Goal: Task Accomplishment & Management: Manage account settings

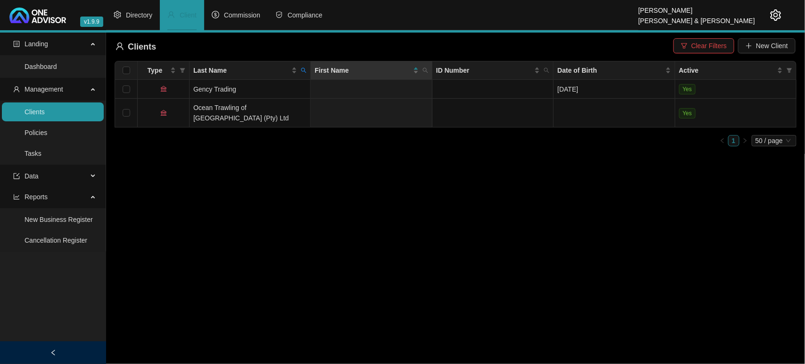
click at [305, 72] on icon "search" at bounding box center [304, 70] width 6 height 6
type input "[PERSON_NAME]"
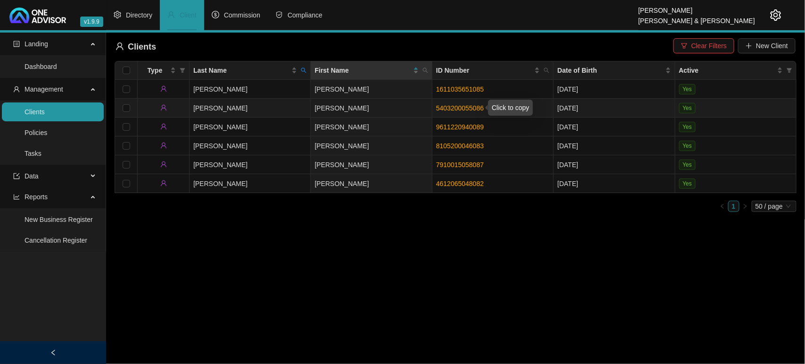
click at [451, 108] on link "5403200055086" at bounding box center [460, 108] width 48 height 8
click at [283, 100] on td "[PERSON_NAME]" at bounding box center [250, 108] width 121 height 19
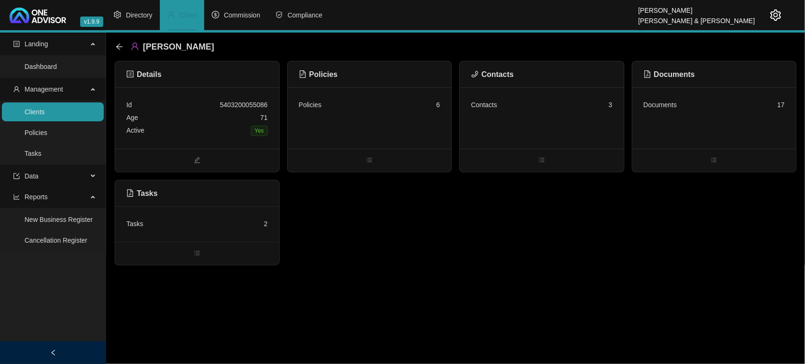
click at [195, 208] on div "Tasks 2" at bounding box center [197, 223] width 164 height 35
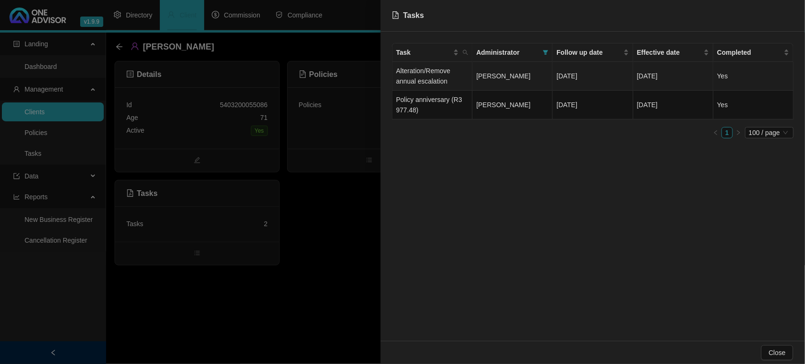
click at [426, 83] on td "Alteration/Remove annual escalation" at bounding box center [433, 76] width 80 height 29
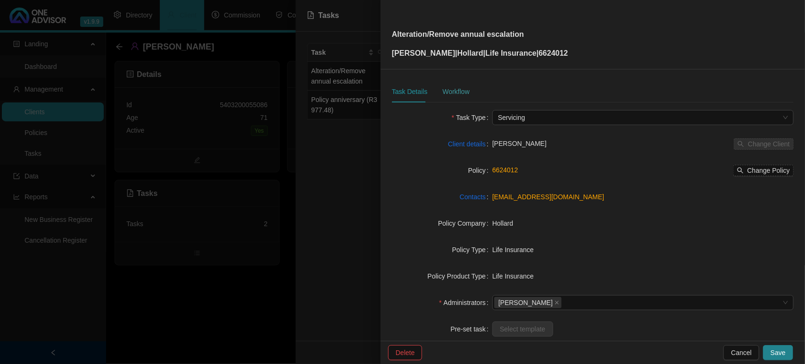
click at [447, 85] on div "Workflow" at bounding box center [456, 92] width 27 height 22
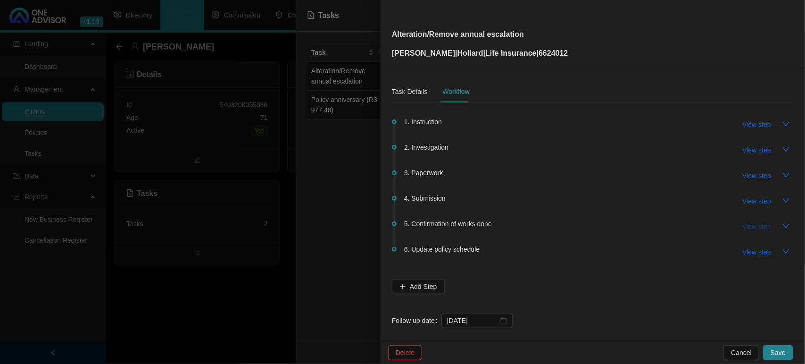
click at [750, 226] on span "View step" at bounding box center [757, 226] width 28 height 10
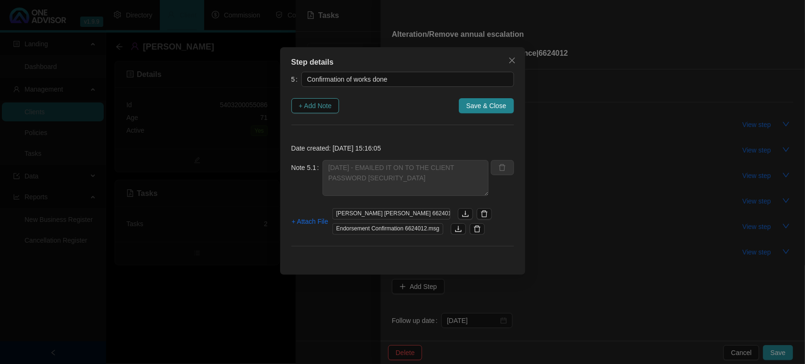
click at [322, 109] on span "+ Add Note" at bounding box center [315, 105] width 33 height 10
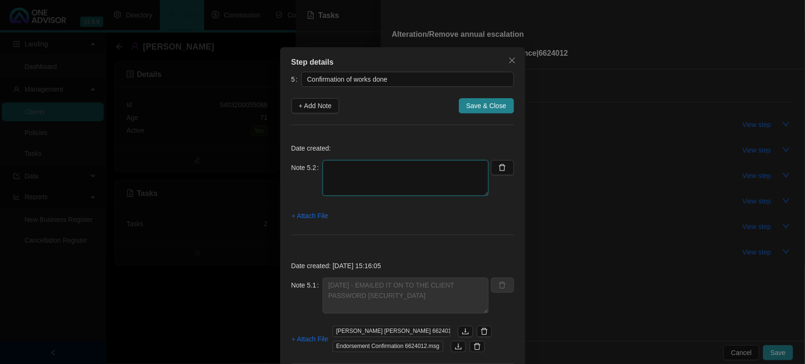
click at [377, 166] on textarea at bounding box center [406, 178] width 166 height 36
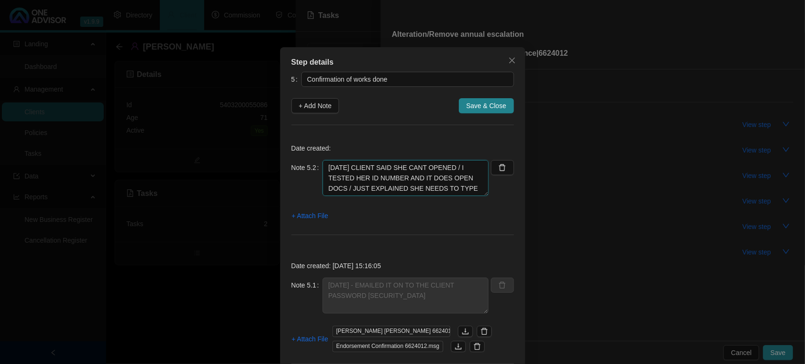
scroll to position [8, 0]
type textarea "[DATE] CLIENT SAID SHE CANT OPENED / I TESTED HER ID NUMBER AND IT DOES OPEN DO…"
click at [294, 215] on span "+ Attach File" at bounding box center [310, 215] width 36 height 10
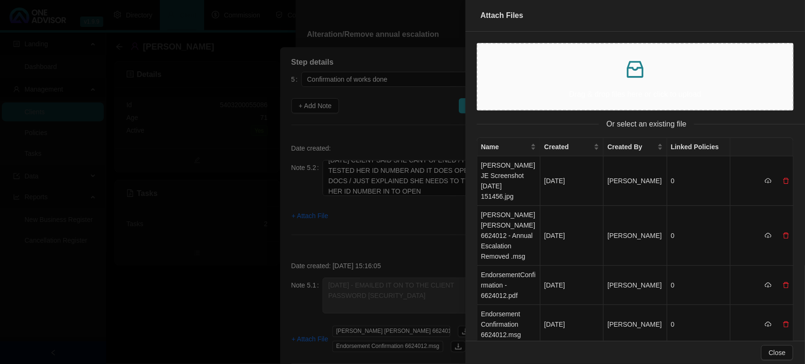
click at [635, 72] on icon "inbox" at bounding box center [635, 69] width 23 height 23
click at [406, 195] on div at bounding box center [402, 182] width 805 height 364
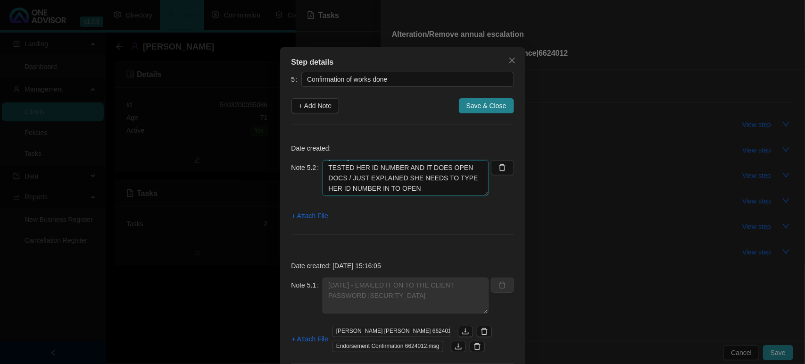
scroll to position [0, 0]
drag, startPoint x: 412, startPoint y: 190, endPoint x: 273, endPoint y: 142, distance: 147.1
click at [273, 142] on div "Step details 5 Confirmation of works done + Add Note Save & Close Date created:…" at bounding box center [402, 182] width 805 height 364
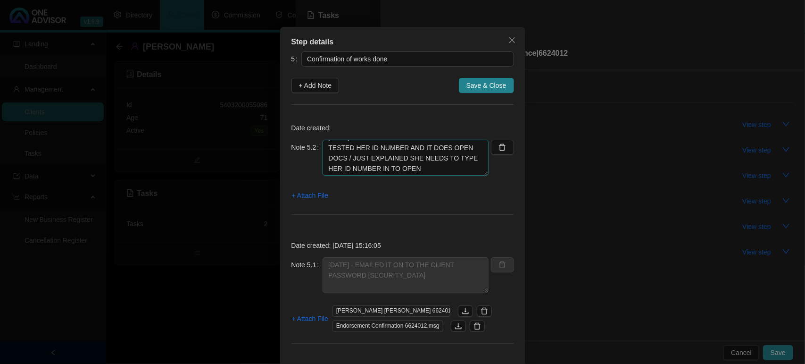
scroll to position [40, 0]
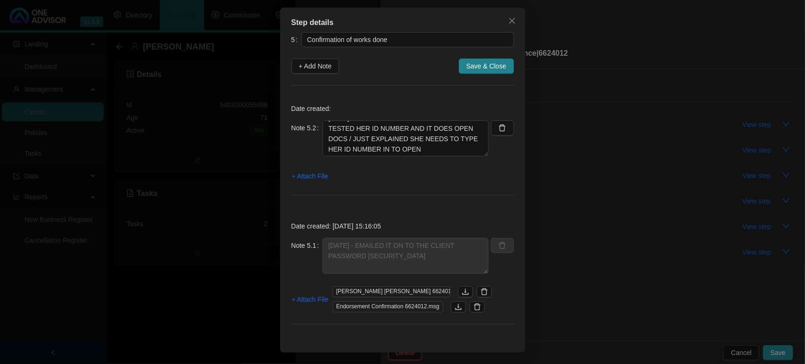
click at [223, 262] on div "Step details 5 Confirmation of works done + Add Note Save & Close Date created:…" at bounding box center [402, 182] width 805 height 364
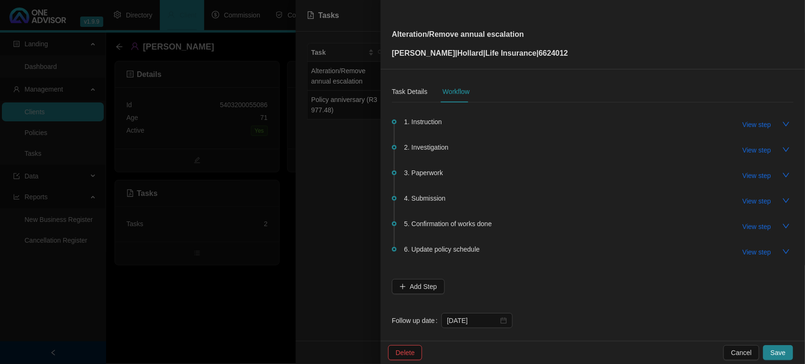
scroll to position [0, 0]
click at [424, 90] on div "Task Details" at bounding box center [409, 91] width 35 height 10
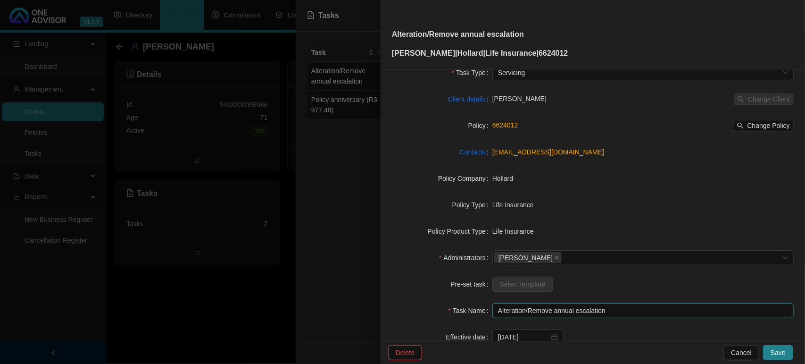
scroll to position [98, 0]
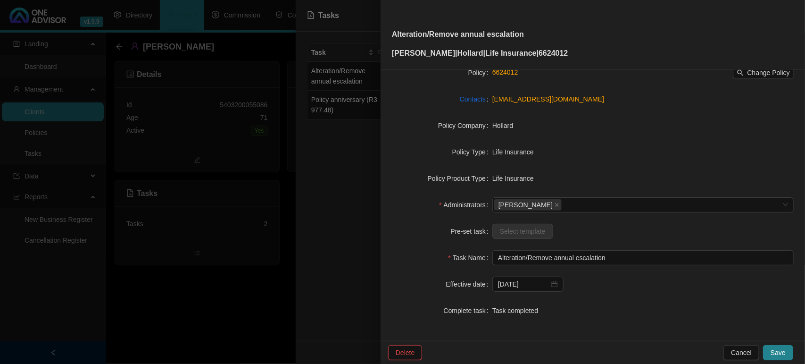
click at [505, 308] on div "Task completed" at bounding box center [643, 310] width 301 height 10
click at [528, 312] on div "Task completed" at bounding box center [643, 310] width 301 height 10
click at [338, 226] on div at bounding box center [402, 182] width 805 height 364
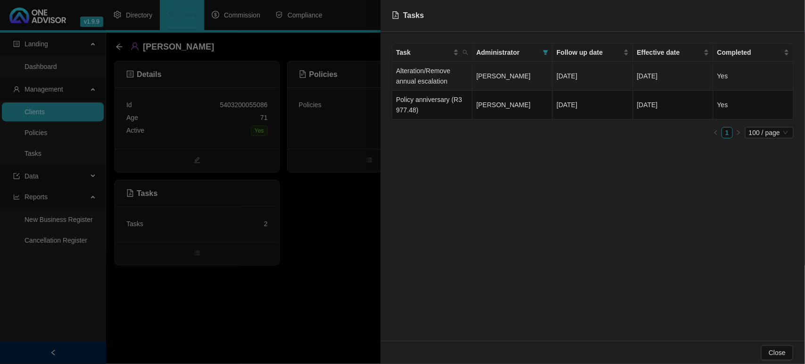
click at [419, 62] on td "Alteration/Remove annual escalation" at bounding box center [433, 76] width 80 height 29
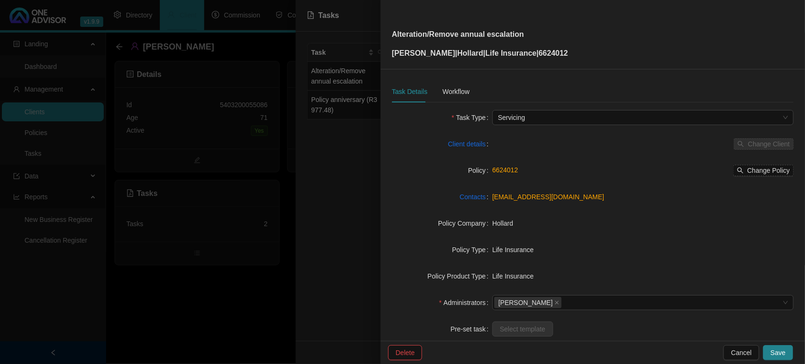
click at [417, 72] on div at bounding box center [402, 182] width 805 height 364
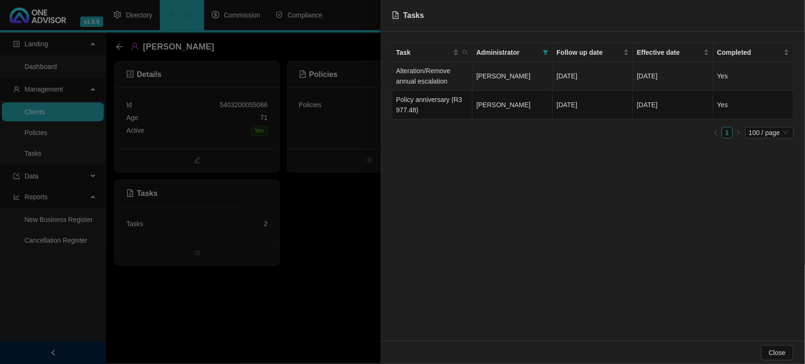
click at [417, 72] on td "Alteration/Remove annual escalation" at bounding box center [433, 76] width 80 height 29
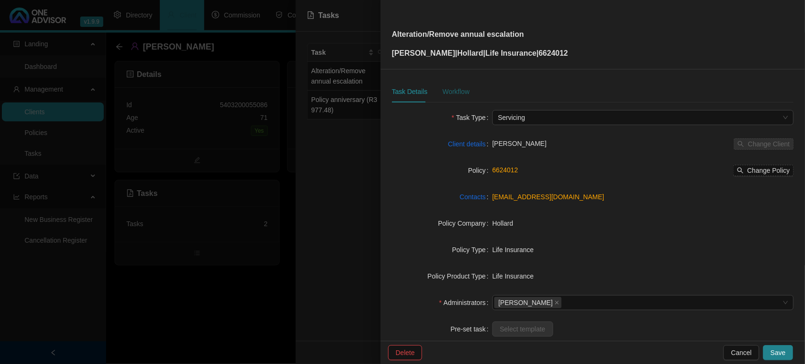
click at [460, 93] on div "Workflow" at bounding box center [456, 91] width 27 height 10
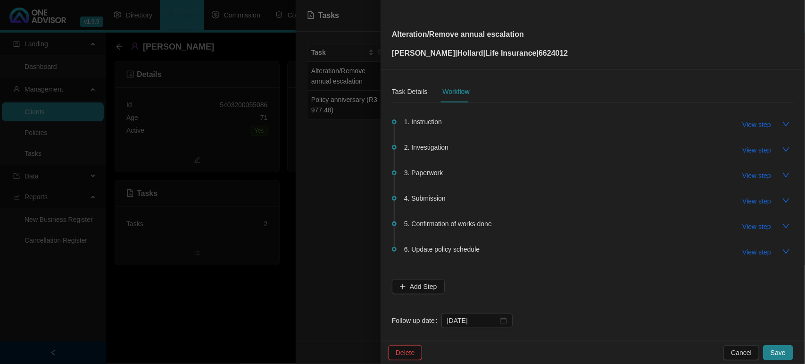
click at [459, 226] on span "5. Confirmation of works done" at bounding box center [448, 223] width 88 height 10
click at [458, 220] on span "5. Confirmation of works done" at bounding box center [448, 223] width 88 height 10
click at [753, 226] on span "View step" at bounding box center [757, 226] width 28 height 10
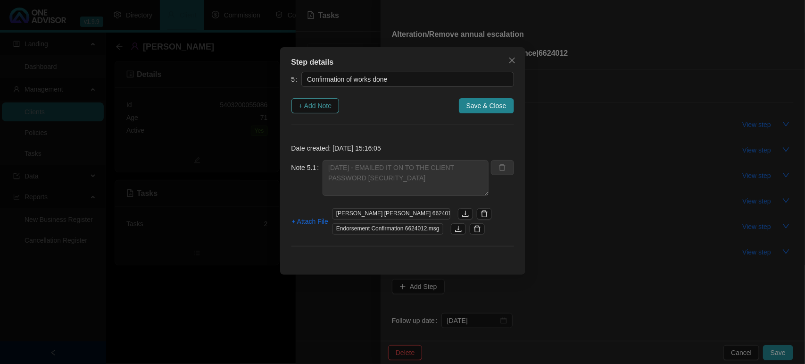
click at [334, 102] on button "+ Add Note" at bounding box center [316, 105] width 48 height 15
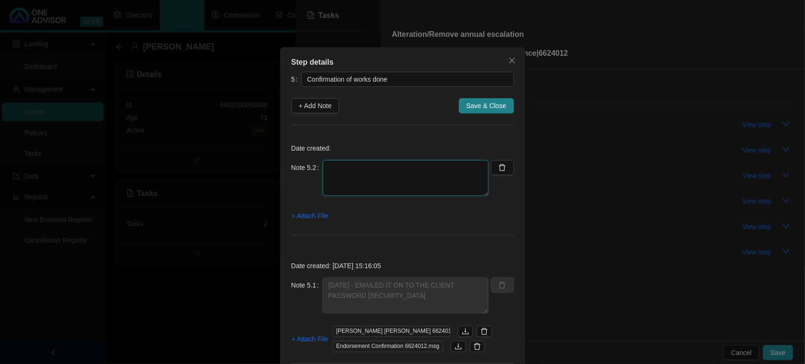
click at [388, 173] on textarea at bounding box center [406, 178] width 166 height 36
paste textarea "[DATE] CLIENT SAID SHE CANT OPENED / I TESTED HER ID NUMBER AND IT DOES OPEN DO…"
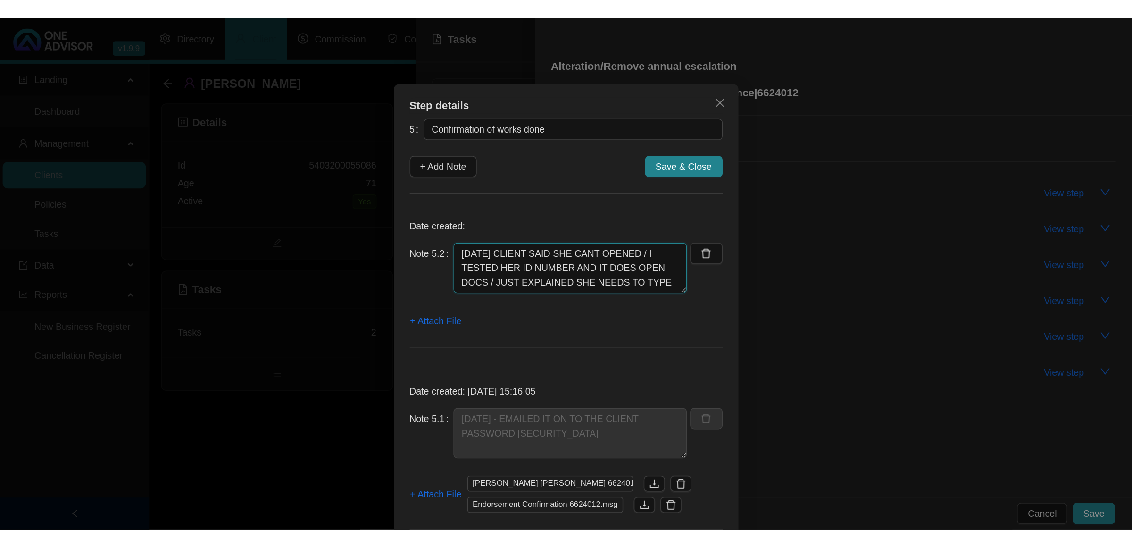
scroll to position [8, 0]
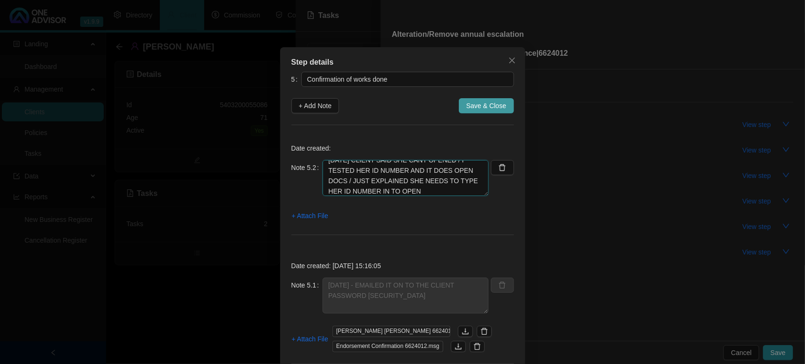
type textarea "[DATE] CLIENT SAID SHE CANT OPENED / I TESTED HER ID NUMBER AND IT DOES OPEN DO…"
click at [492, 109] on span "Save & Close" at bounding box center [487, 105] width 40 height 10
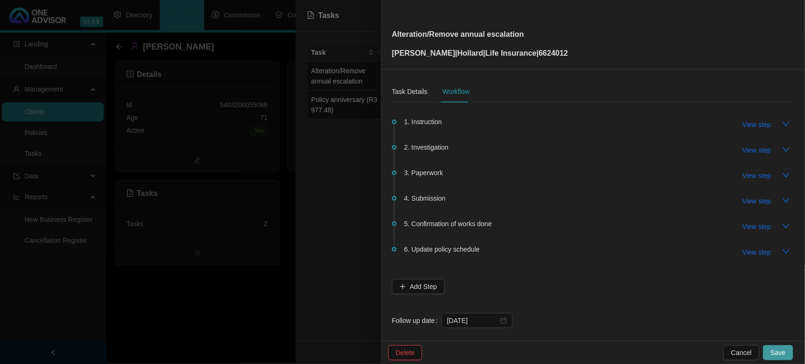
click at [776, 350] on span "Save" at bounding box center [778, 352] width 15 height 10
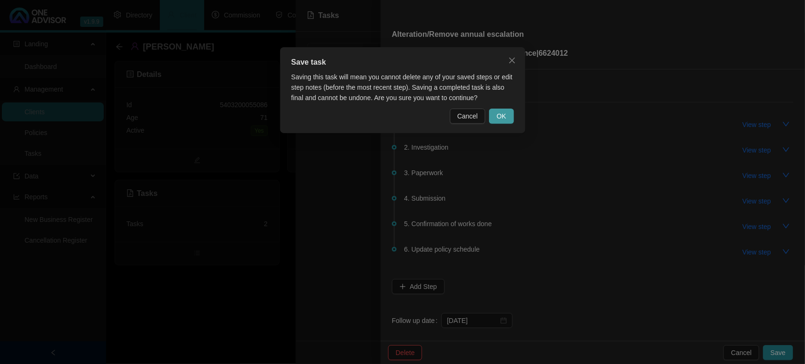
drag, startPoint x: 501, startPoint y: 124, endPoint x: 502, endPoint y: 117, distance: 7.2
click at [501, 123] on div "Save task Saving this task will mean you cannot delete any of your saved steps …" at bounding box center [402, 90] width 245 height 86
click at [504, 115] on span "OK" at bounding box center [501, 116] width 9 height 10
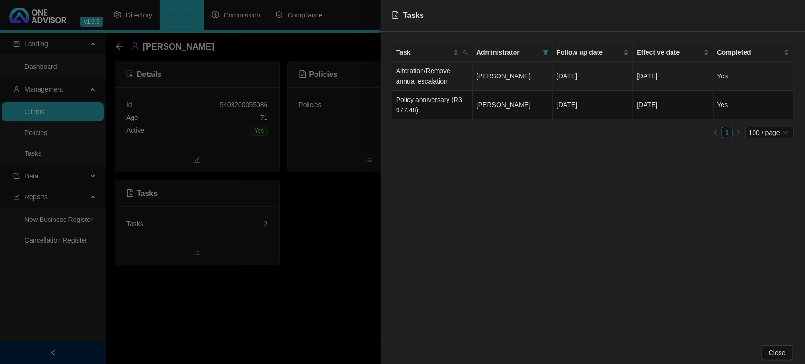
click at [424, 85] on td "Alteration/Remove annual escalation" at bounding box center [433, 76] width 80 height 29
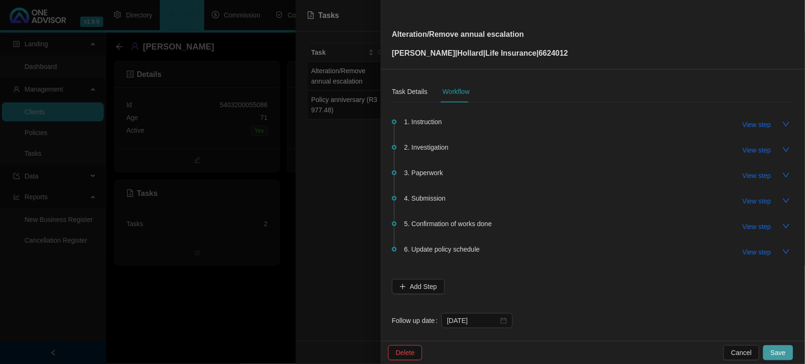
click at [779, 348] on span "Save" at bounding box center [778, 352] width 15 height 10
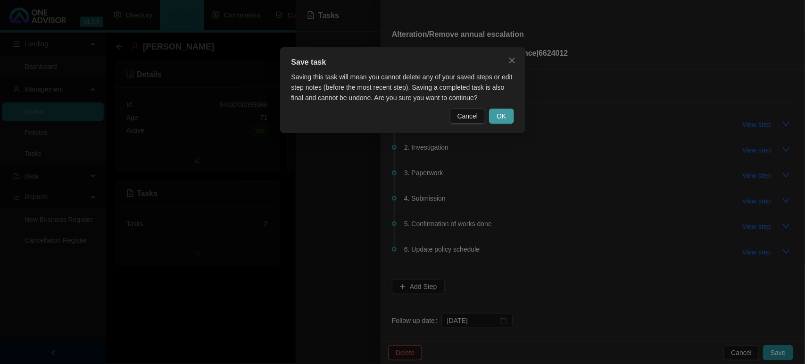
click at [510, 113] on button "OK" at bounding box center [501, 116] width 25 height 15
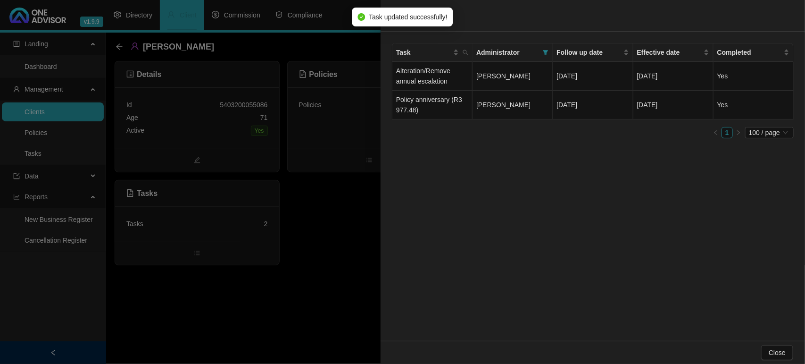
click at [355, 256] on div at bounding box center [402, 182] width 805 height 364
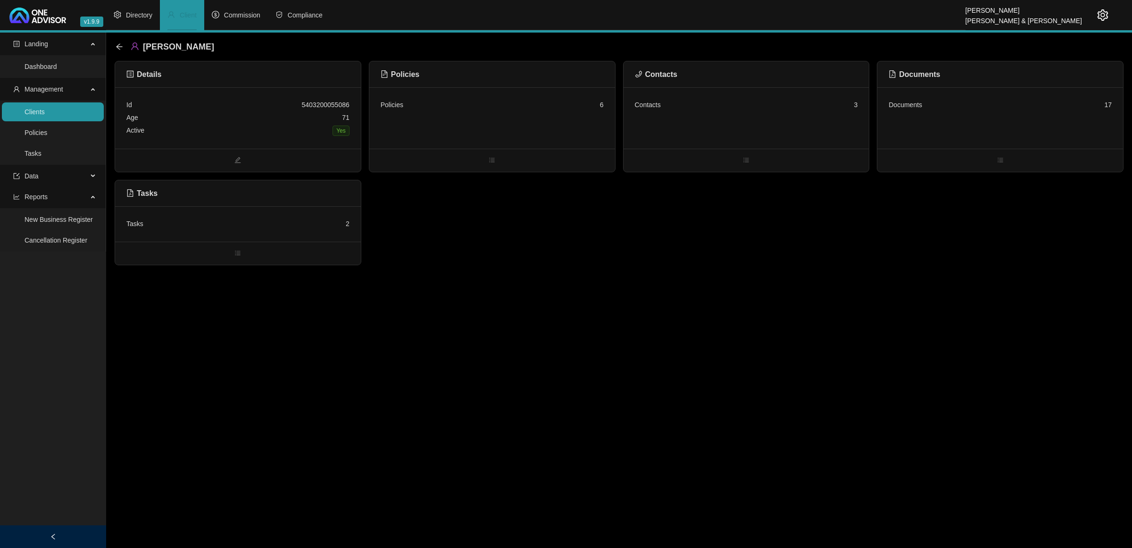
click at [805, 15] on icon "setting" at bounding box center [1102, 14] width 11 height 11
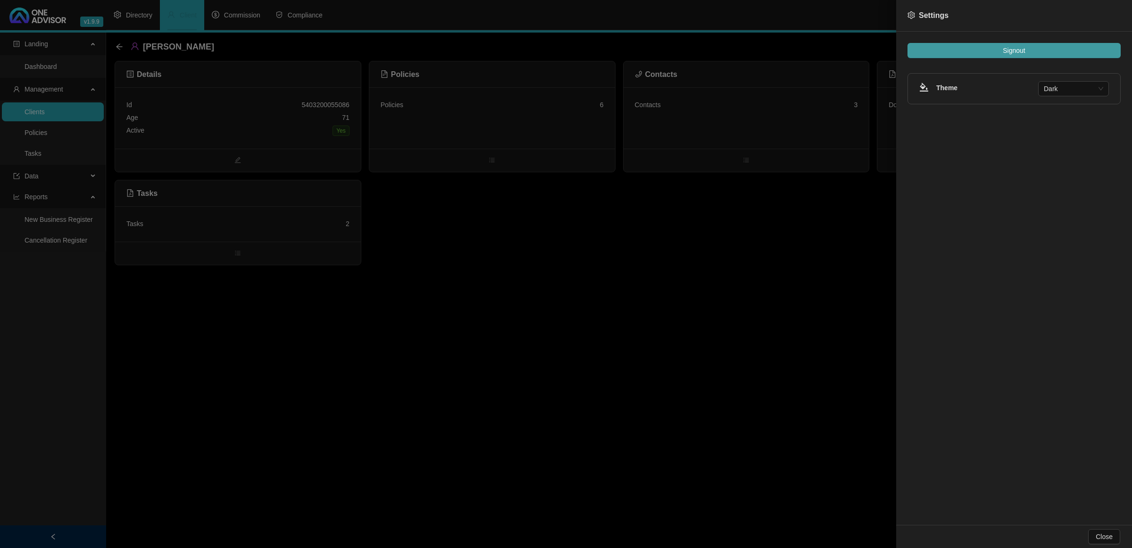
click at [805, 50] on button "Signout" at bounding box center [1014, 50] width 213 height 15
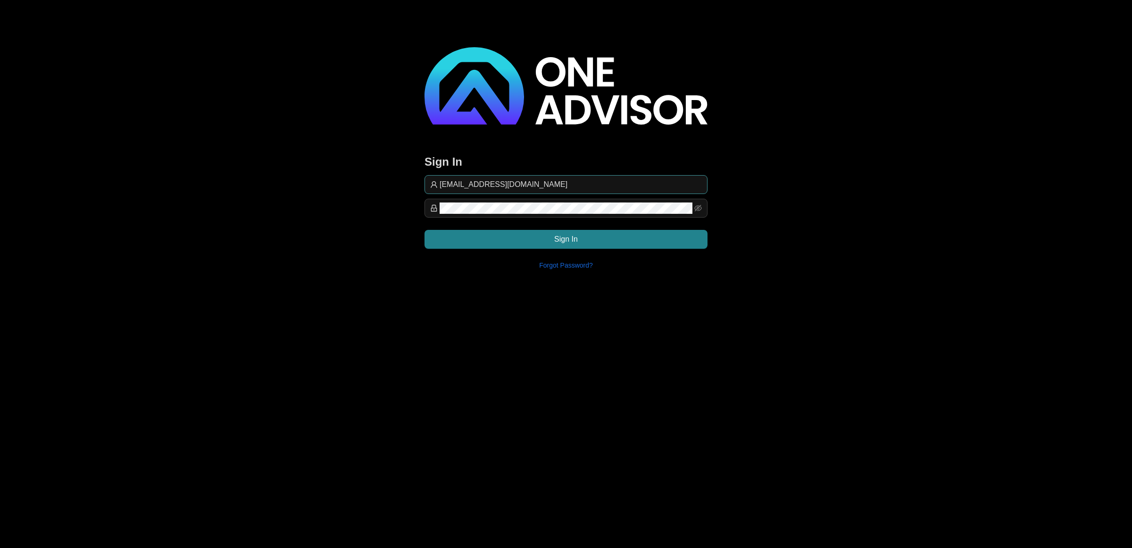
click at [563, 179] on input "[EMAIL_ADDRESS][DOMAIN_NAME]" at bounding box center [571, 184] width 262 height 11
type input "commission@lifeplan"
click at [605, 236] on button "Sign In" at bounding box center [566, 239] width 283 height 19
